Goal: Information Seeking & Learning: Learn about a topic

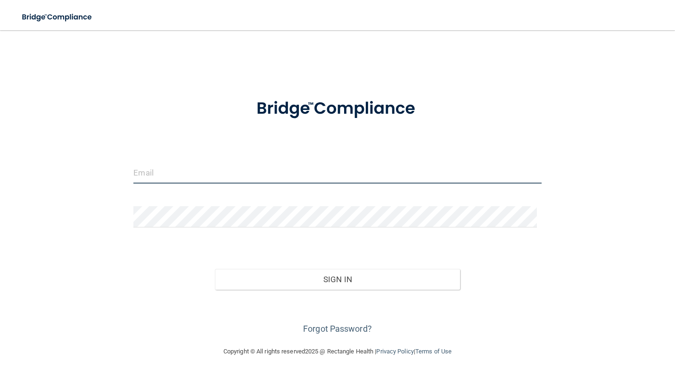
click at [180, 174] on input "email" at bounding box center [337, 172] width 408 height 21
type input "[EMAIL_ADDRESS][DOMAIN_NAME]"
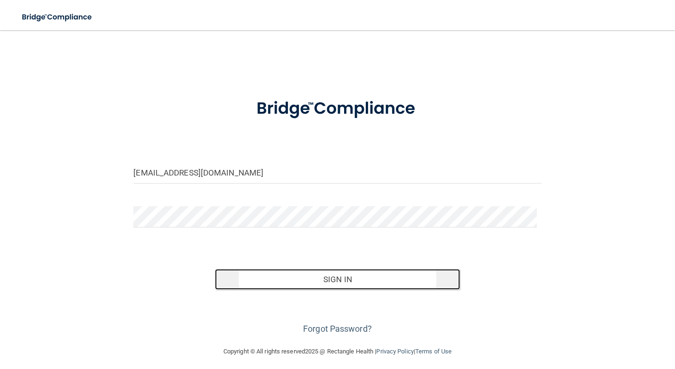
click at [323, 280] on button "Sign In" at bounding box center [337, 279] width 245 height 21
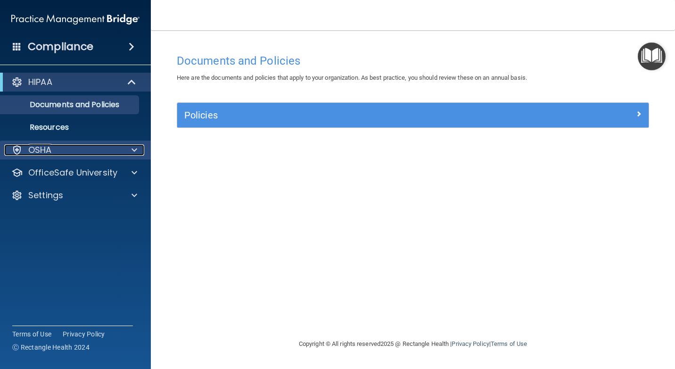
click at [132, 149] on span at bounding box center [135, 149] width 6 height 11
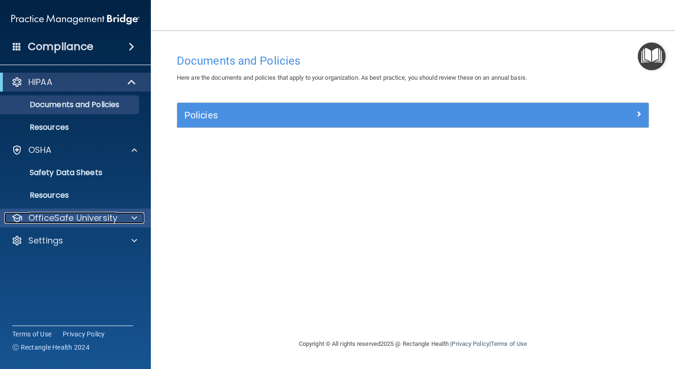
click at [134, 217] on span at bounding box center [135, 217] width 6 height 11
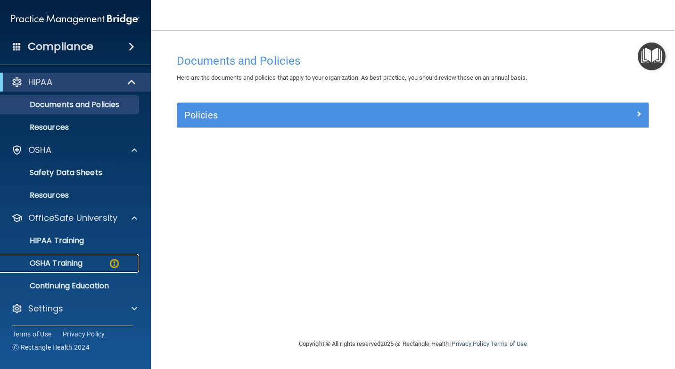
click at [82, 265] on p "OSHA Training" at bounding box center [44, 262] width 76 height 9
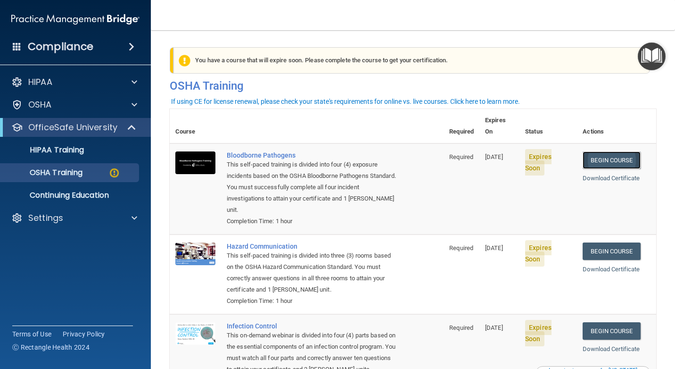
click at [599, 151] on link "Begin Course" at bounding box center [612, 159] width 58 height 17
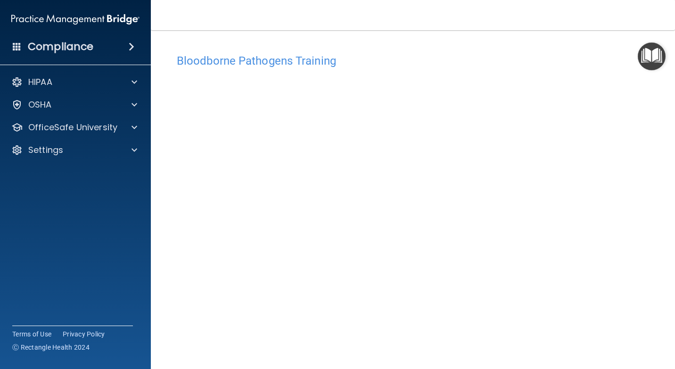
scroll to position [35, 0]
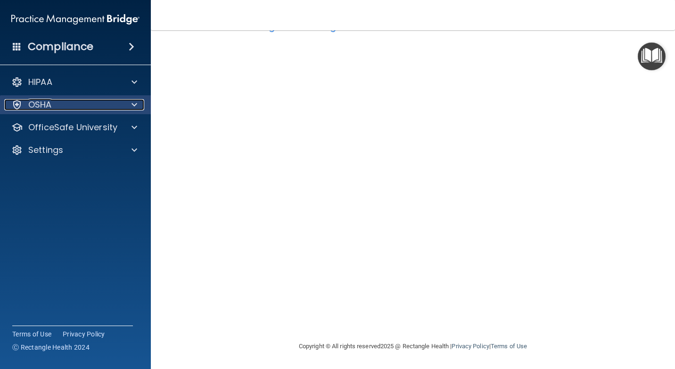
click at [103, 104] on div "OSHA" at bounding box center [62, 104] width 117 height 11
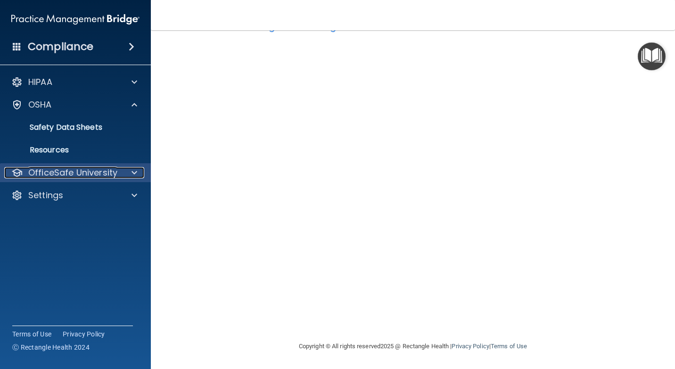
click at [133, 170] on span at bounding box center [135, 172] width 6 height 11
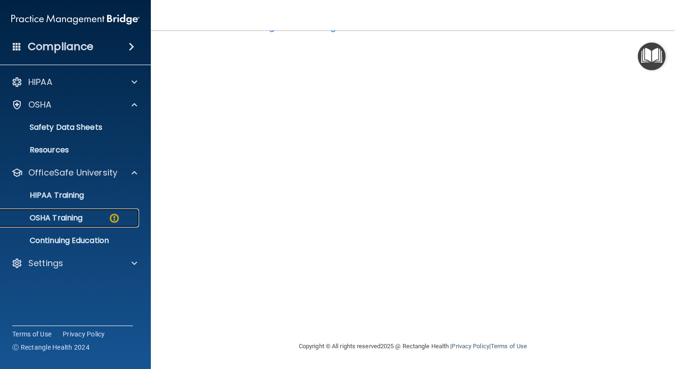
click at [104, 214] on div "OSHA Training" at bounding box center [70, 217] width 129 height 9
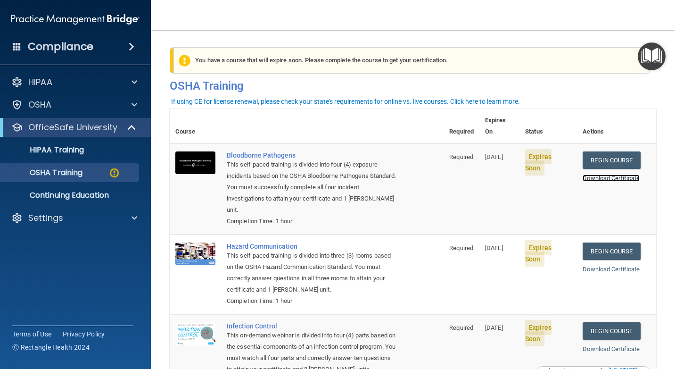
click at [599, 174] on link "Download Certificate" at bounding box center [611, 177] width 57 height 7
click at [590, 151] on link "Begin Course" at bounding box center [612, 159] width 58 height 17
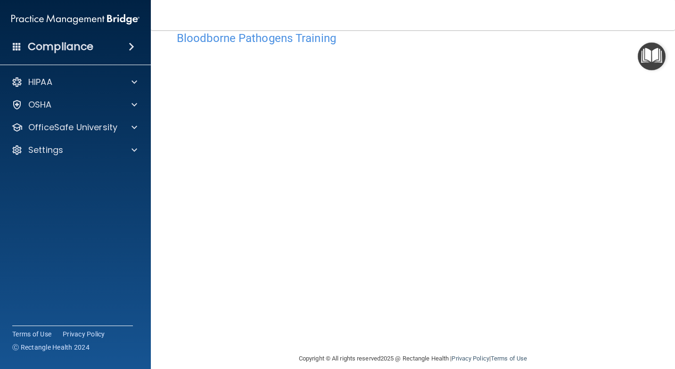
scroll to position [35, 0]
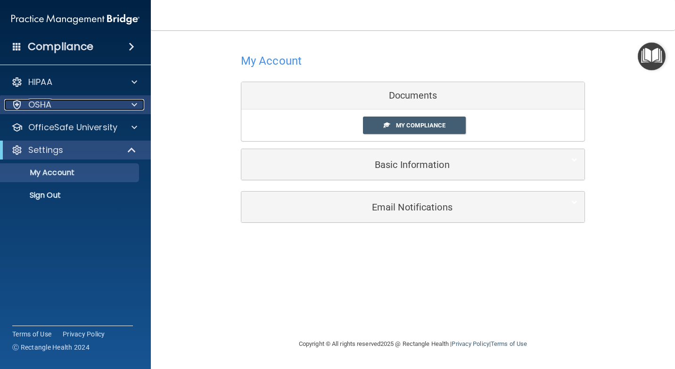
click at [133, 101] on span at bounding box center [135, 104] width 6 height 11
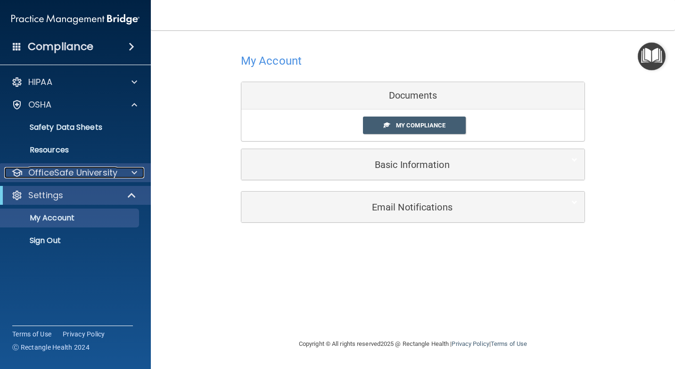
click at [133, 169] on span at bounding box center [135, 172] width 6 height 11
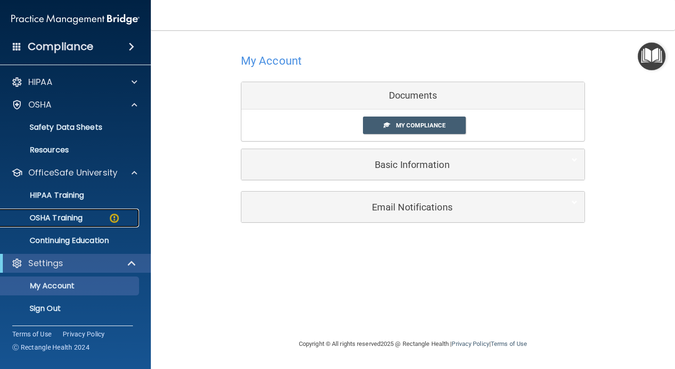
click at [68, 215] on p "OSHA Training" at bounding box center [44, 217] width 76 height 9
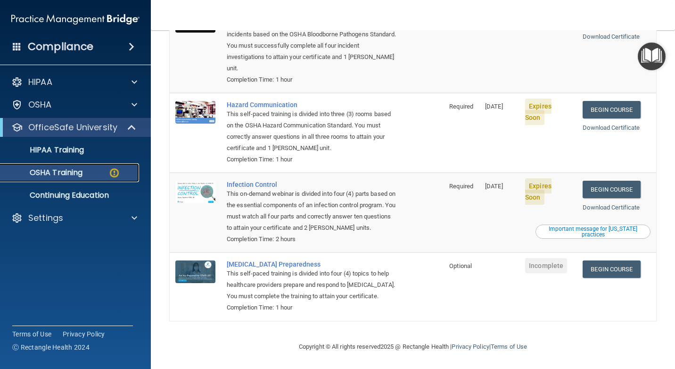
scroll to position [94, 0]
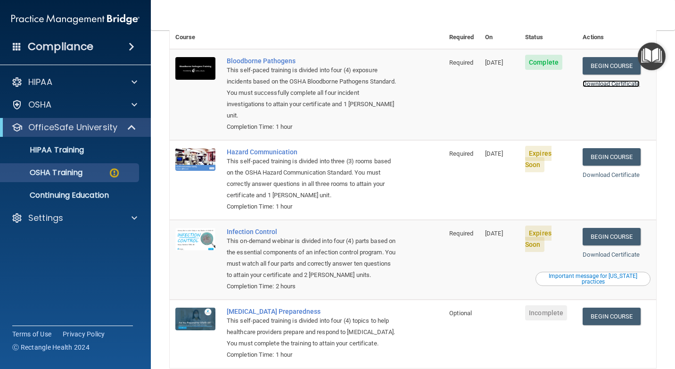
click at [615, 80] on link "Download Certificate" at bounding box center [611, 83] width 57 height 7
click at [625, 148] on link "Begin Course" at bounding box center [612, 156] width 58 height 17
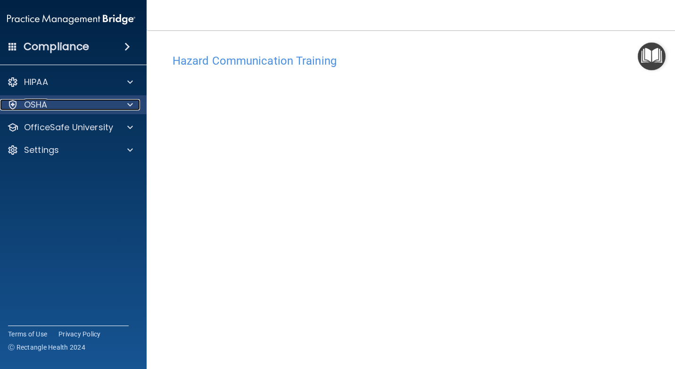
click at [127, 101] on span at bounding box center [130, 104] width 6 height 11
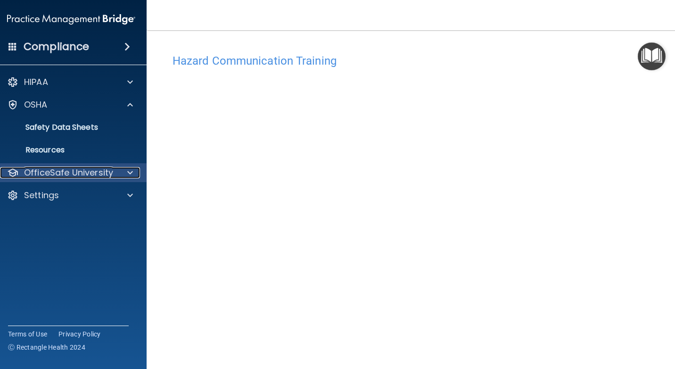
click at [127, 173] on span at bounding box center [130, 172] width 6 height 11
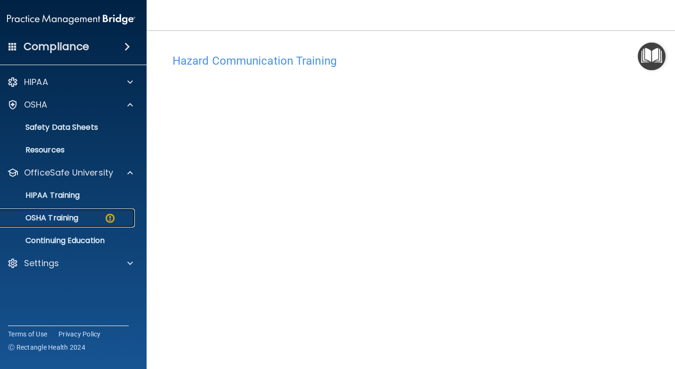
click at [129, 214] on link "OSHA Training" at bounding box center [60, 217] width 149 height 19
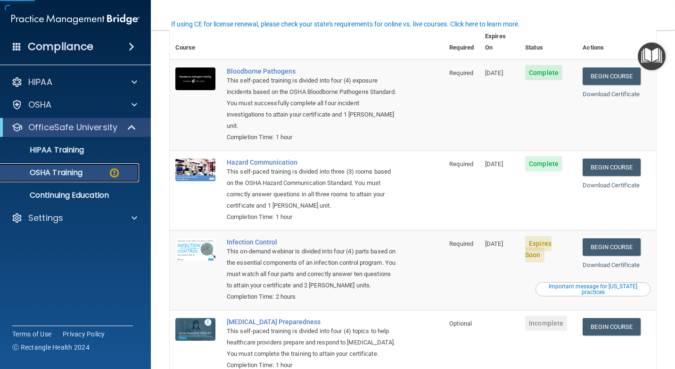
scroll to position [94, 0]
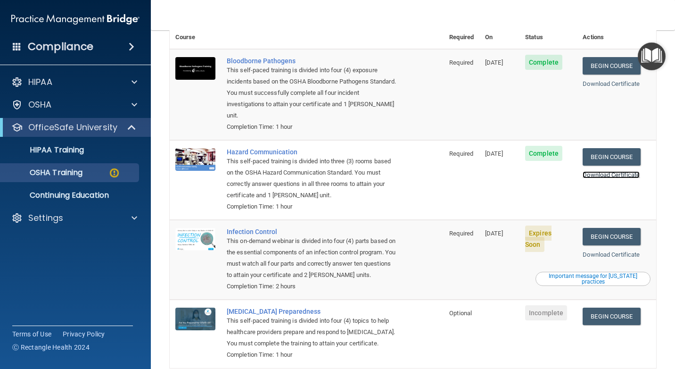
click at [605, 171] on link "Download Certificate" at bounding box center [611, 174] width 57 height 7
click at [628, 228] on link "Begin Course" at bounding box center [612, 236] width 58 height 17
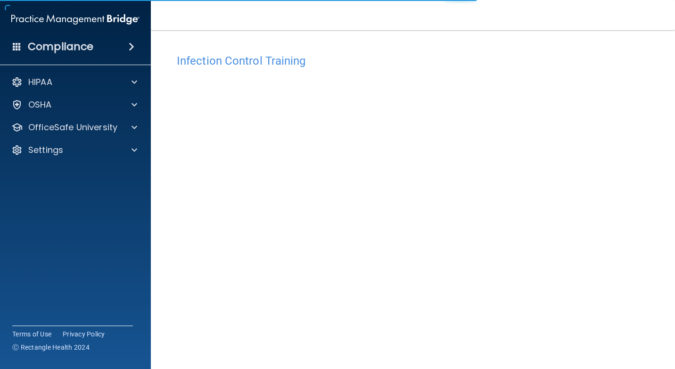
scroll to position [35, 0]
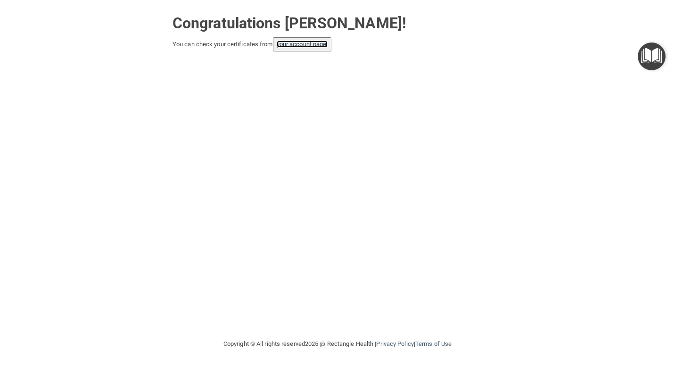
click at [317, 45] on link "your account page!" at bounding box center [302, 44] width 51 height 7
click at [298, 42] on link "your account page!" at bounding box center [302, 44] width 51 height 7
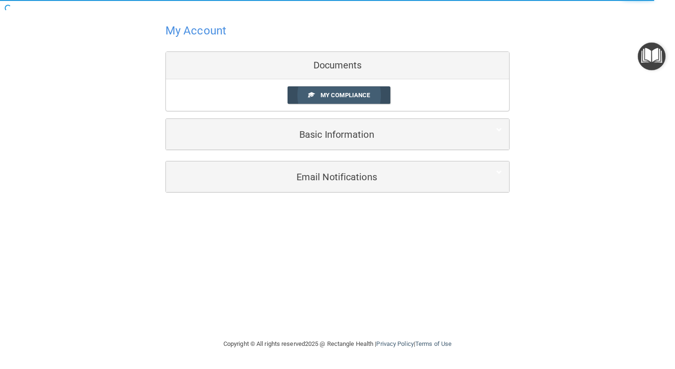
click at [354, 91] on span "My Compliance" at bounding box center [346, 94] width 50 height 7
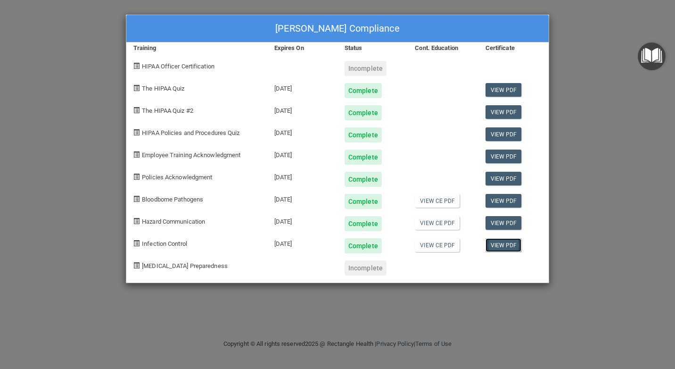
click at [509, 245] on link "View PDF" at bounding box center [504, 245] width 36 height 14
